Goal: Find specific page/section: Find specific page/section

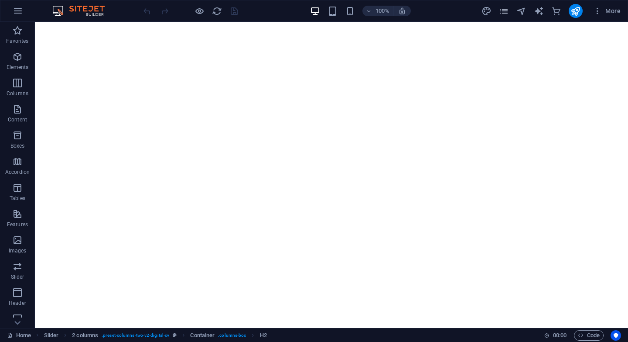
click at [506, 14] on icon "pages" at bounding box center [504, 11] width 10 height 10
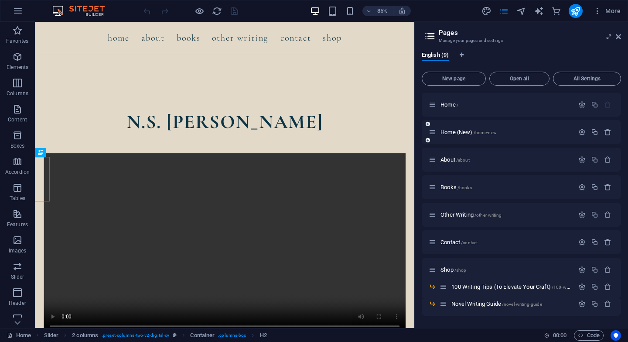
scroll to position [300, 0]
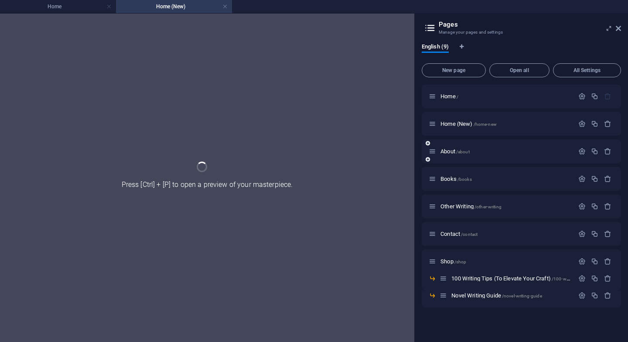
scroll to position [0, 0]
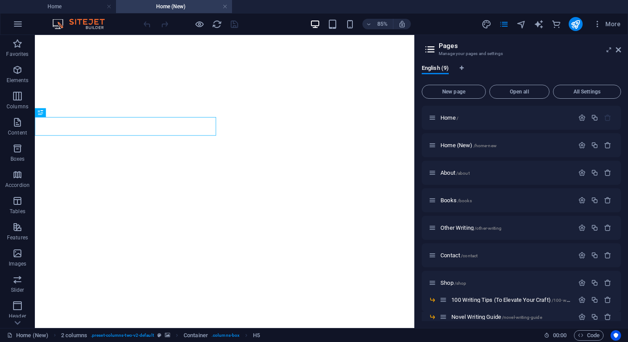
click at [0, 0] on aside "Pages Manage your pages and settings English (9) New page Open all All Settings…" at bounding box center [0, 0] width 0 height 0
click at [619, 50] on icon at bounding box center [618, 49] width 5 height 7
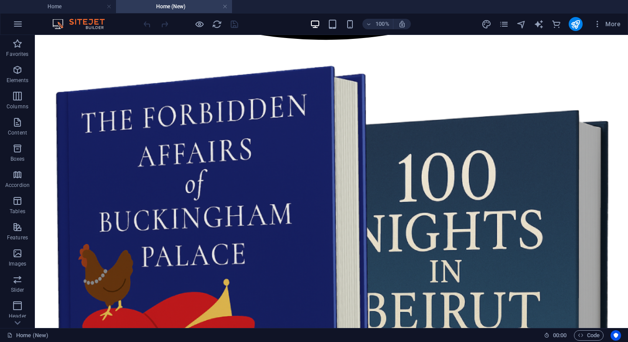
scroll to position [1116, 0]
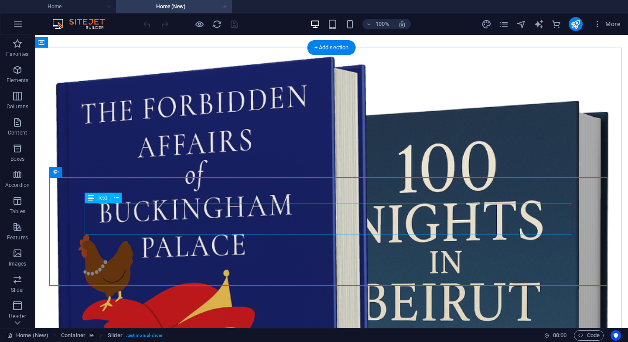
click at [65, 176] on div "Slider" at bounding box center [64, 172] width 30 height 10
click at [67, 172] on span "Slider" at bounding box center [69, 171] width 14 height 5
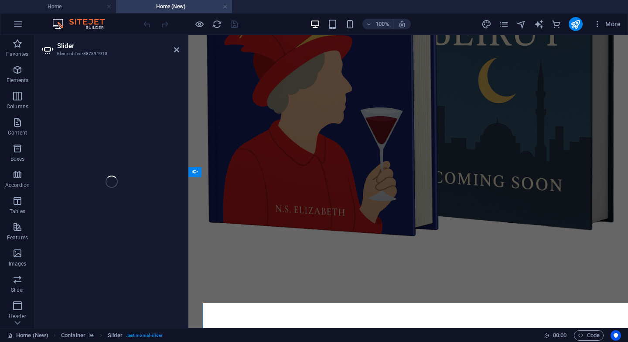
select select "ms"
select select "s"
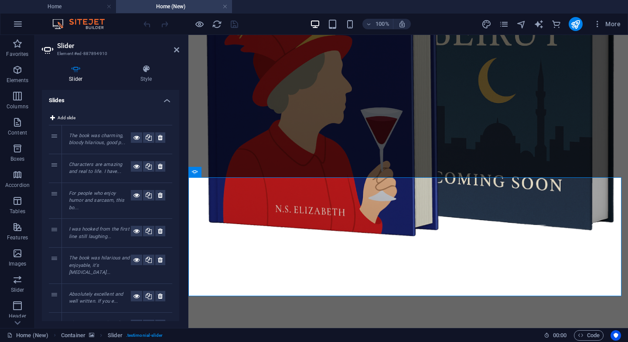
scroll to position [991, 0]
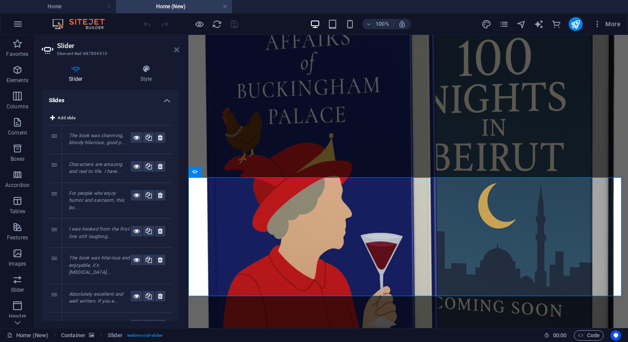
click at [177, 48] on icon at bounding box center [176, 49] width 5 height 7
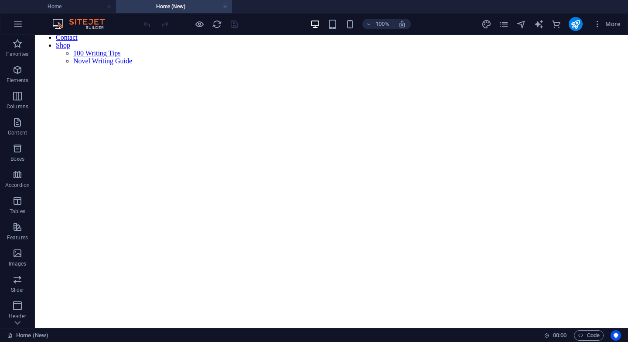
scroll to position [0, 0]
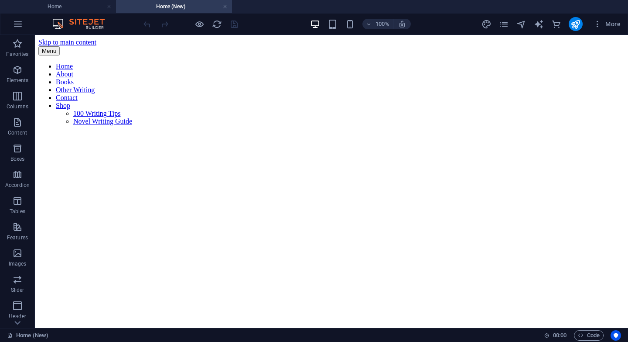
drag, startPoint x: 628, startPoint y: 271, endPoint x: 636, endPoint y: 64, distance: 207.4
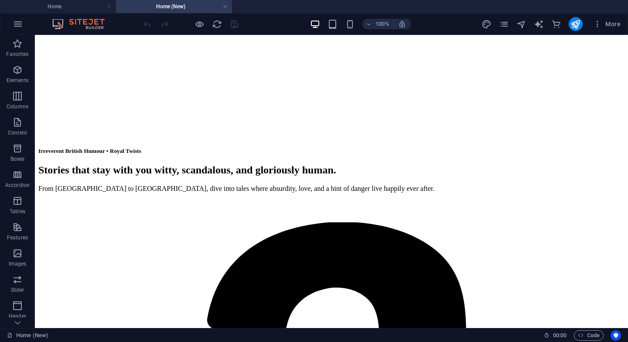
scroll to position [354, 0]
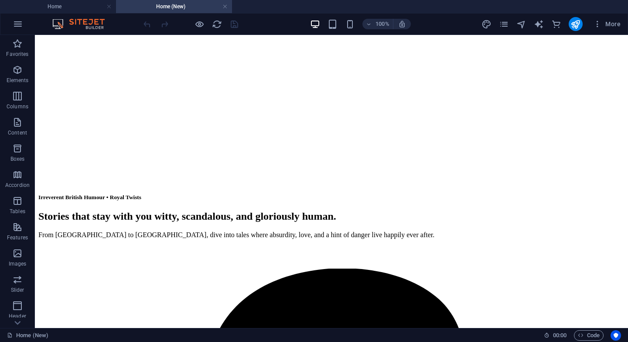
click at [506, 29] on div "More" at bounding box center [553, 24] width 143 height 14
click at [506, 25] on icon "pages" at bounding box center [504, 24] width 10 height 10
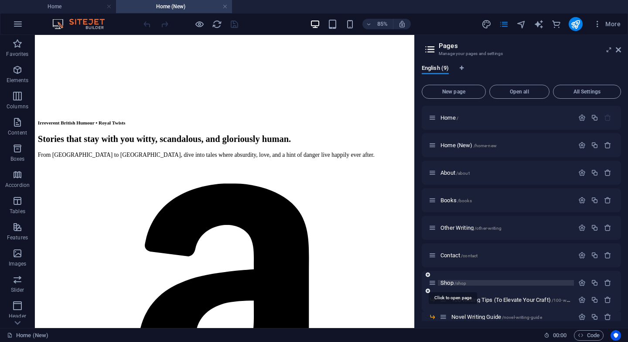
click at [450, 283] on span "Shop /shop" at bounding box center [454, 282] width 26 height 7
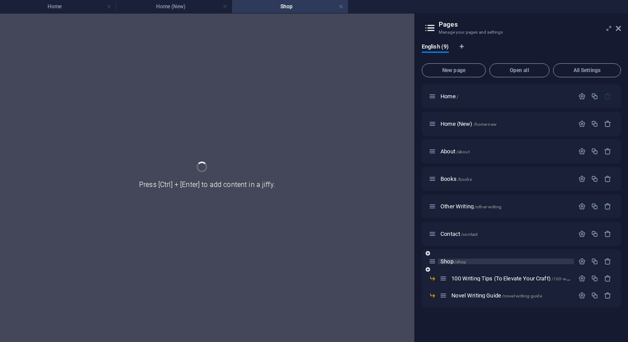
scroll to position [0, 0]
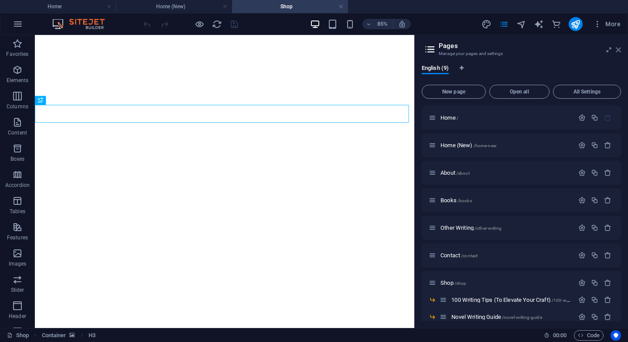
click at [617, 49] on icon at bounding box center [618, 49] width 5 height 7
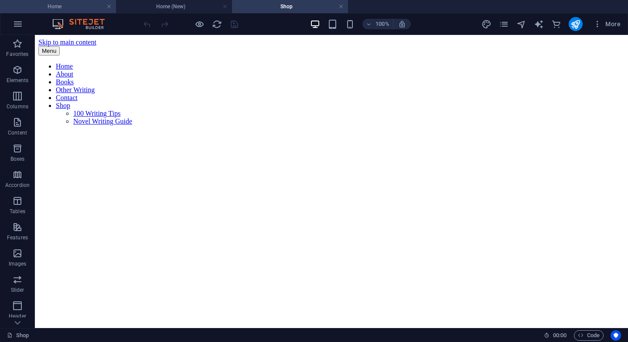
click at [72, 5] on h4 "Home" at bounding box center [58, 7] width 116 height 10
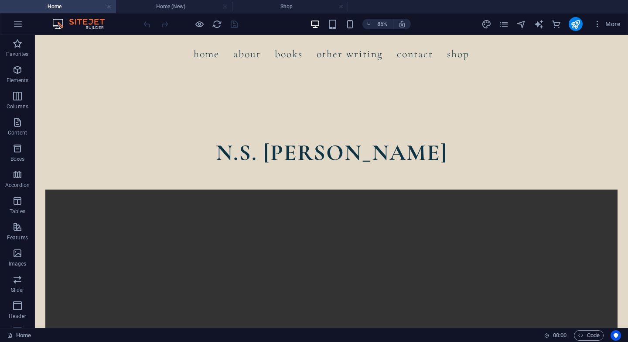
scroll to position [339, 0]
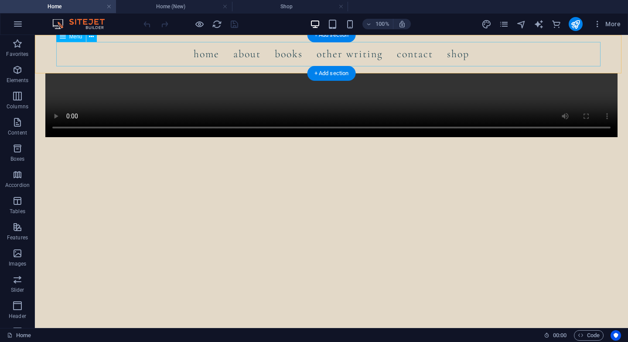
click at [285, 56] on nav "Home About Books Other Writing Contact Shop 100 Writing Tips Novel Writing Guide" at bounding box center [331, 54] width 544 height 24
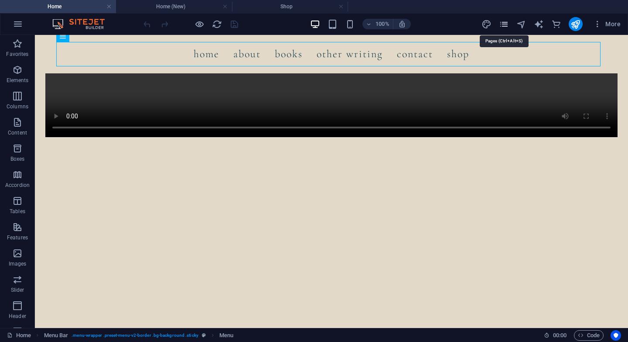
click at [503, 25] on icon "pages" at bounding box center [504, 24] width 10 height 10
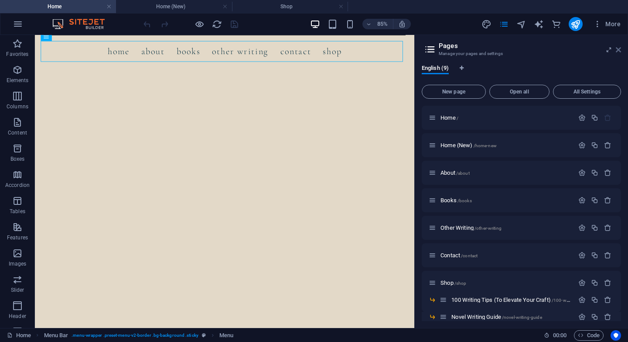
click at [620, 52] on icon at bounding box center [618, 49] width 5 height 7
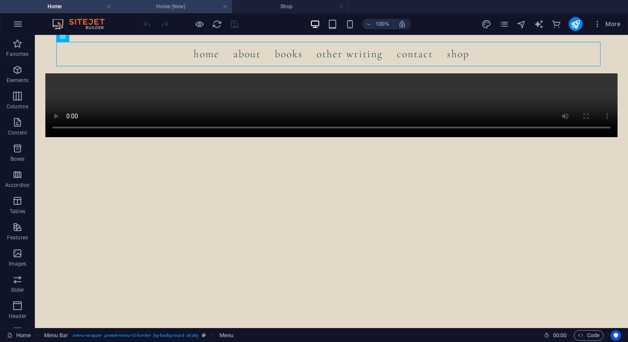
click at [171, 7] on h4 "Home (New)" at bounding box center [174, 7] width 116 height 10
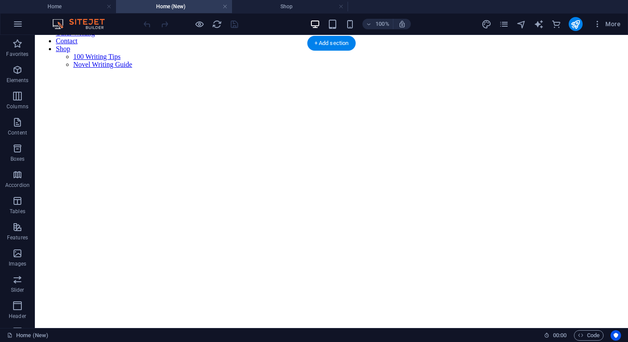
scroll to position [0, 0]
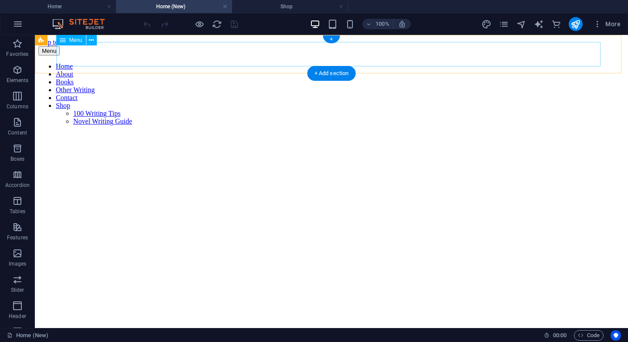
click at [457, 62] on nav "Home About Books Other Writing Contact Shop 100 Writing Tips Novel Writing Guide" at bounding box center [331, 93] width 586 height 63
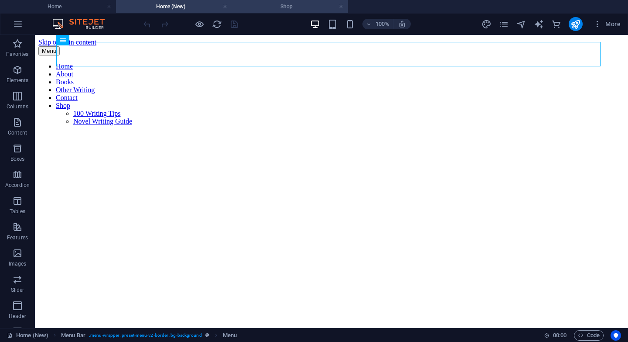
click at [267, 7] on h4 "Shop" at bounding box center [290, 7] width 116 height 10
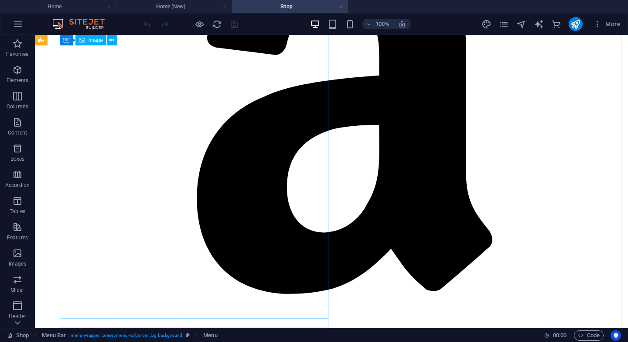
scroll to position [864, 0]
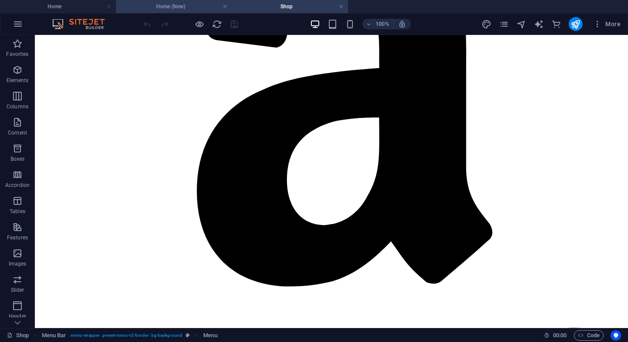
click at [165, 3] on h4 "Home (New)" at bounding box center [174, 7] width 116 height 10
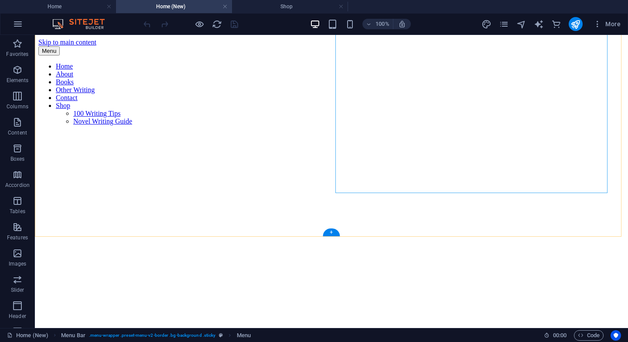
scroll to position [174, 0]
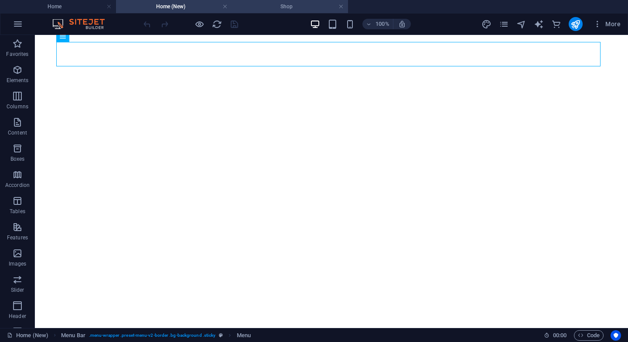
click at [282, 8] on h4 "Shop" at bounding box center [290, 7] width 116 height 10
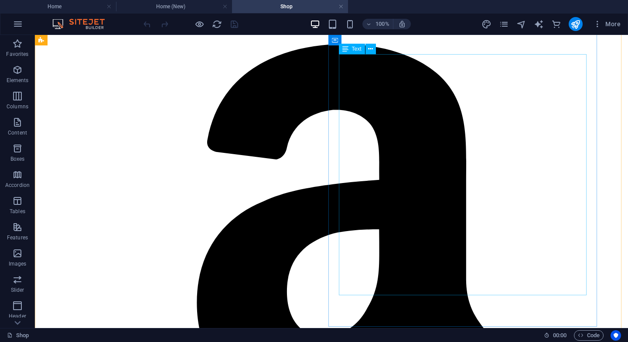
scroll to position [864, 0]
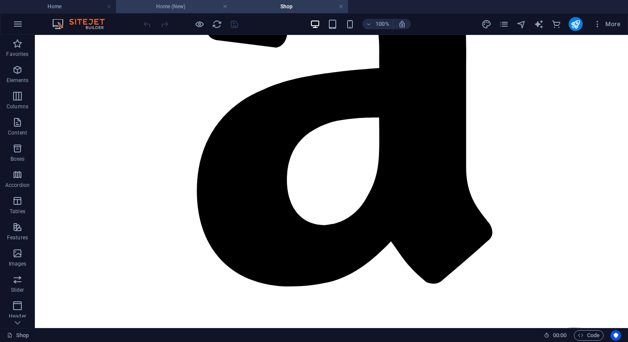
click at [155, 4] on h4 "Home (New)" at bounding box center [174, 7] width 116 height 10
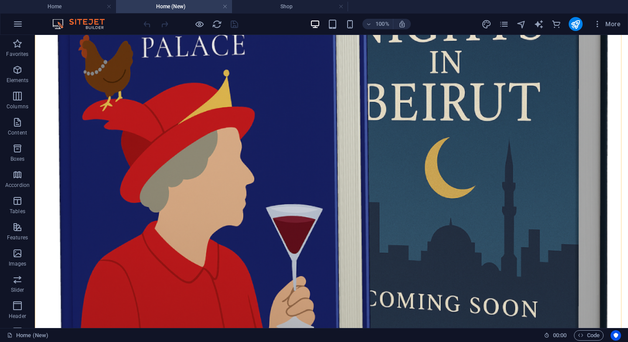
scroll to position [1491, 0]
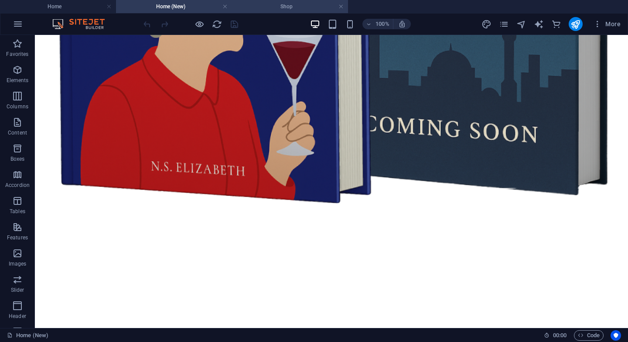
click at [269, 12] on li "Shop" at bounding box center [290, 6] width 116 height 13
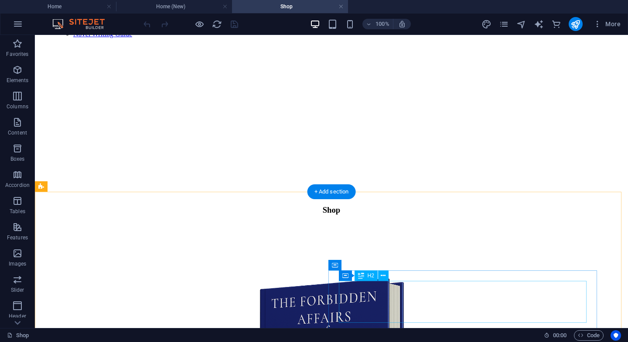
scroll to position [0, 0]
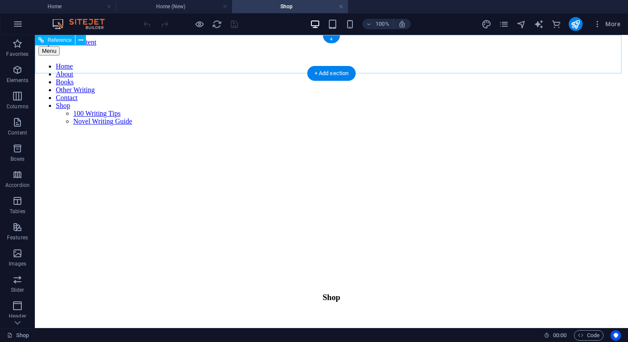
click at [288, 62] on nav "Home About Books Other Writing Contact Shop 100 Writing Tips Novel Writing Guide" at bounding box center [331, 93] width 586 height 63
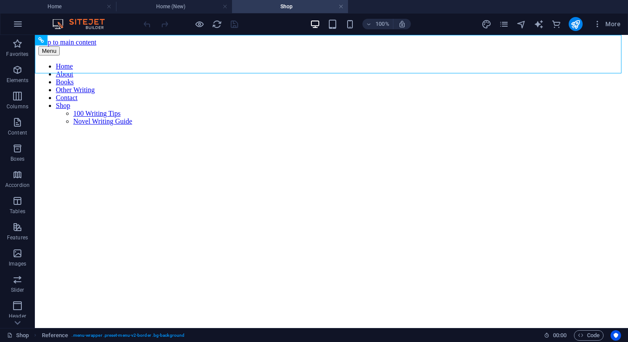
click at [206, 25] on div at bounding box center [191, 24] width 98 height 14
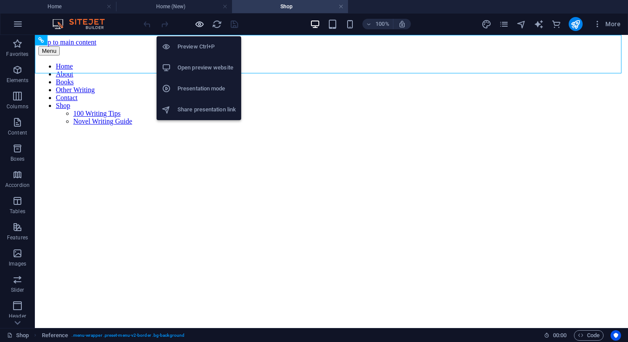
click at [202, 24] on icon "button" at bounding box center [200, 24] width 10 height 10
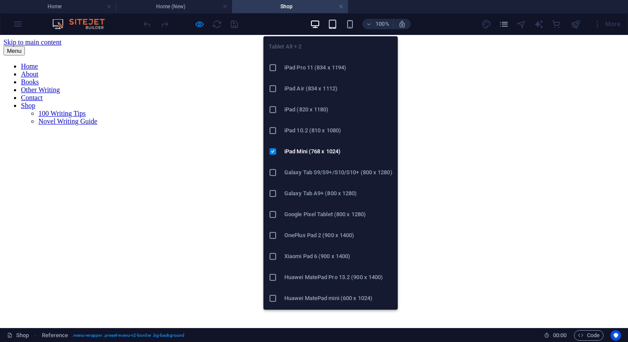
click at [335, 25] on icon "button" at bounding box center [333, 24] width 10 height 10
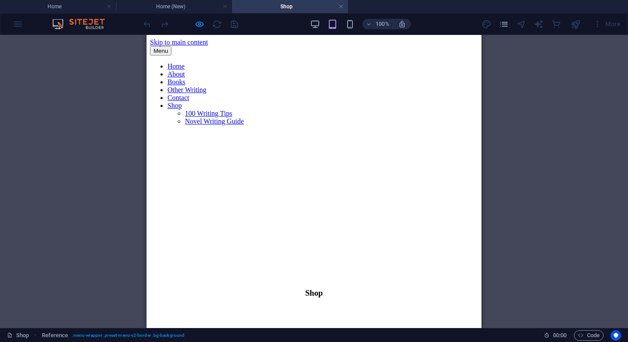
click at [462, 52] on div "Menu" at bounding box center [314, 50] width 328 height 9
click at [461, 46] on div "Menu" at bounding box center [314, 50] width 328 height 9
click at [171, 50] on button "Menu" at bounding box center [160, 50] width 21 height 9
click at [171, 46] on button "Menu" at bounding box center [160, 50] width 21 height 9
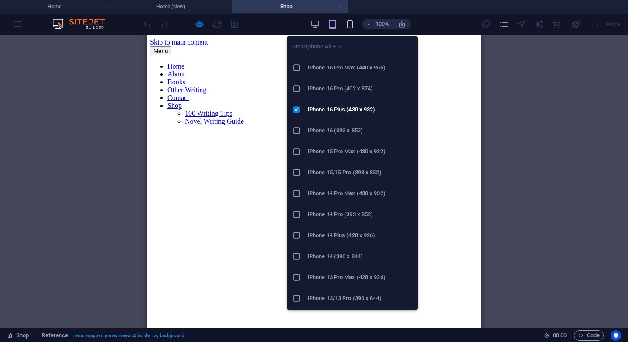
click at [346, 24] on icon "button" at bounding box center [350, 24] width 10 height 10
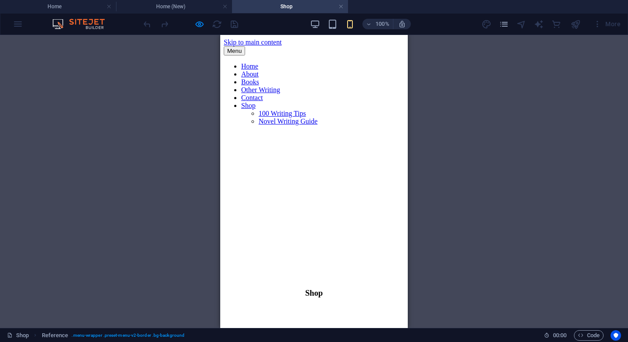
click at [387, 52] on div "Menu" at bounding box center [314, 50] width 181 height 9
click at [245, 46] on button "Menu" at bounding box center [234, 50] width 21 height 9
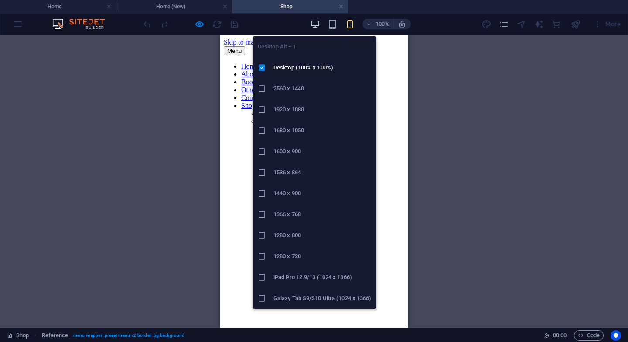
click at [314, 23] on icon "button" at bounding box center [315, 24] width 10 height 10
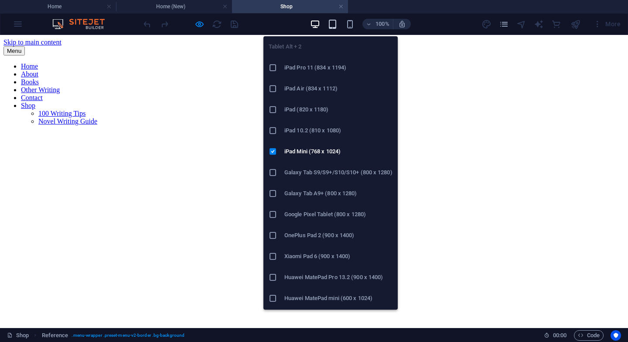
click at [335, 25] on icon "button" at bounding box center [333, 24] width 10 height 10
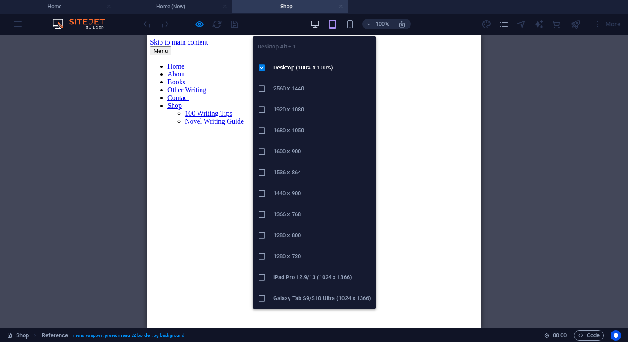
click at [318, 27] on icon "button" at bounding box center [315, 24] width 10 height 10
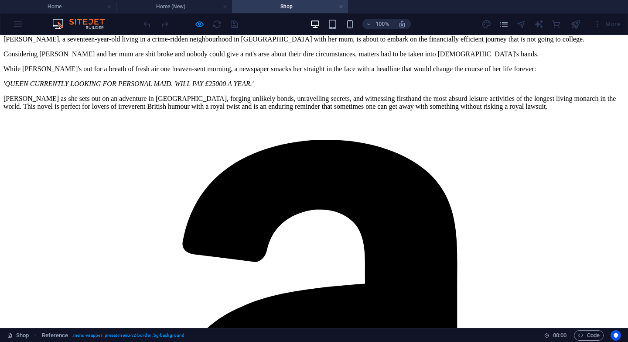
scroll to position [864, 0]
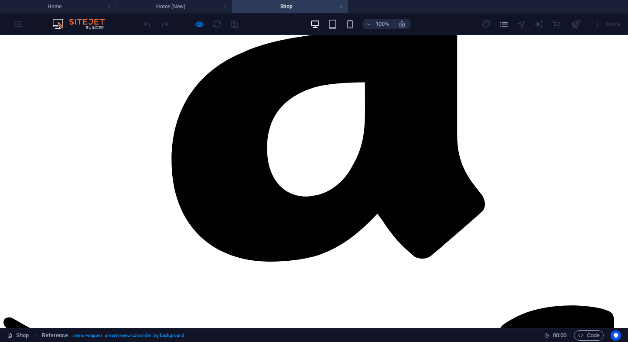
click at [168, 5] on h4 "Home (New)" at bounding box center [174, 7] width 116 height 10
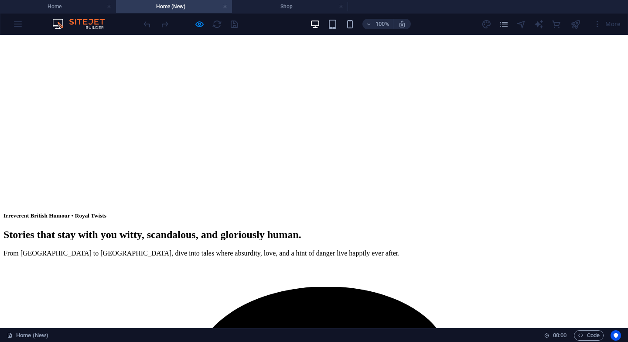
scroll to position [161, 0]
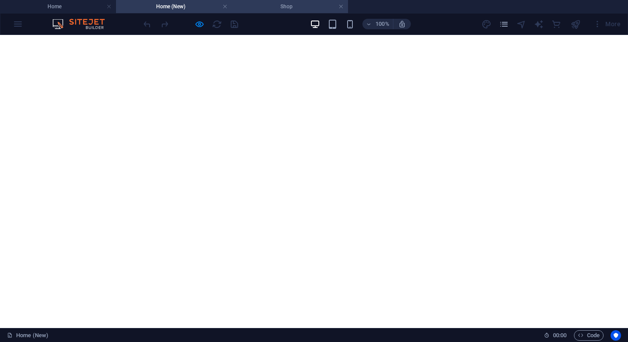
click at [276, 9] on h4 "Shop" at bounding box center [290, 7] width 116 height 10
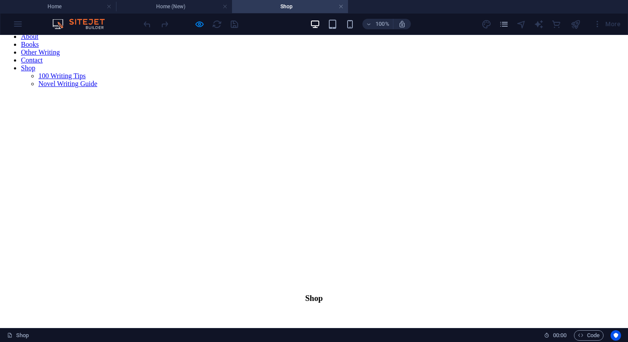
scroll to position [0, 0]
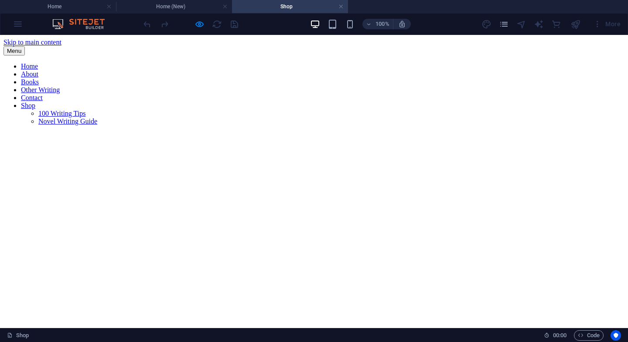
click at [170, 7] on h4 "Home (New)" at bounding box center [174, 7] width 116 height 10
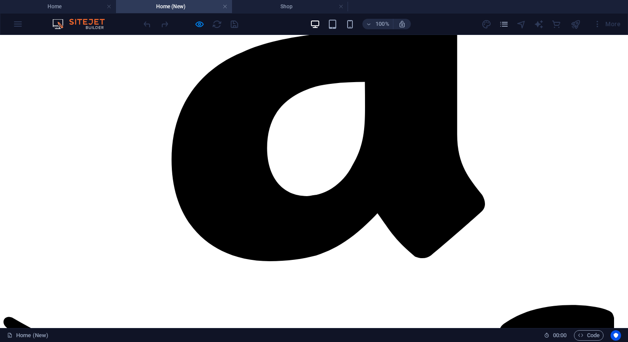
scroll to position [785, 0]
